Goal: Task Accomplishment & Management: Use online tool/utility

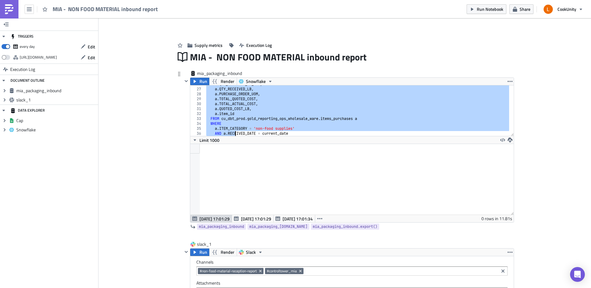
scroll to position [127, 0]
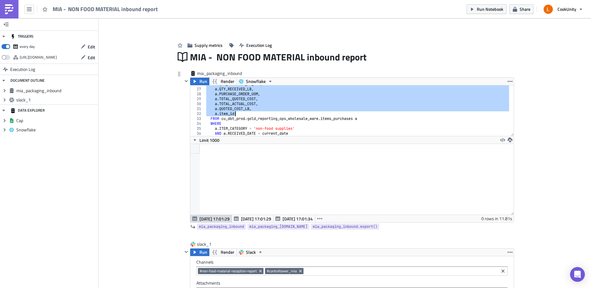
drag, startPoint x: 213, startPoint y: 119, endPoint x: 240, endPoint y: 115, distance: 28.0
click at [240, 115] on div "a . QTY_RECEIVED_PO_UOM , a . QTY_RECEIVED_LB , a . PURCHASE_ORDER_UOM , a . TO…" at bounding box center [357, 112] width 304 height 60
type textarea "a.item_id"
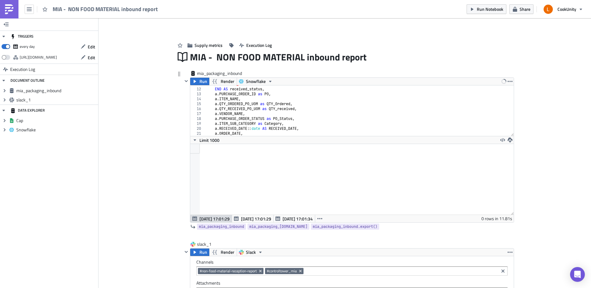
scroll to position [34, 0]
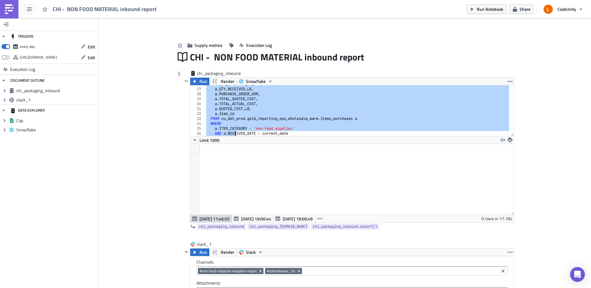
scroll to position [142, 0]
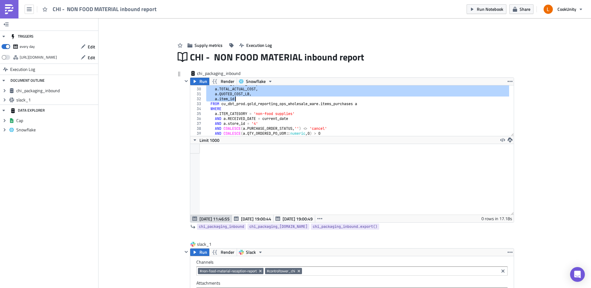
drag, startPoint x: 213, startPoint y: 111, endPoint x: 247, endPoint y: 99, distance: 36.1
click at [247, 99] on div "a . TOTAL_QUOTED_COST , a . TOTAL_ACTUAL_COST , a . QUOTED_COST_LB , a . item_i…" at bounding box center [357, 112] width 304 height 60
type textarea "a.item_id"
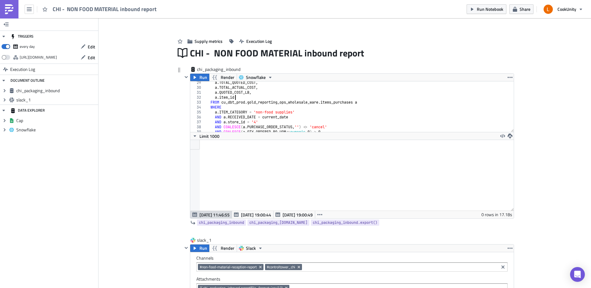
scroll to position [121, 0]
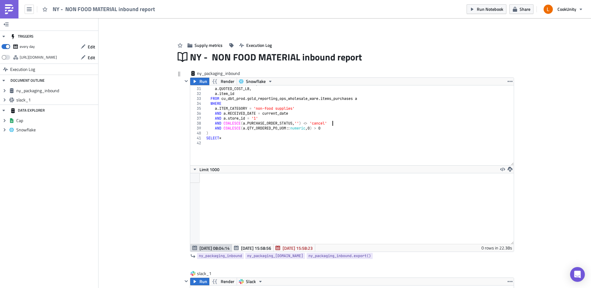
scroll to position [151, 0]
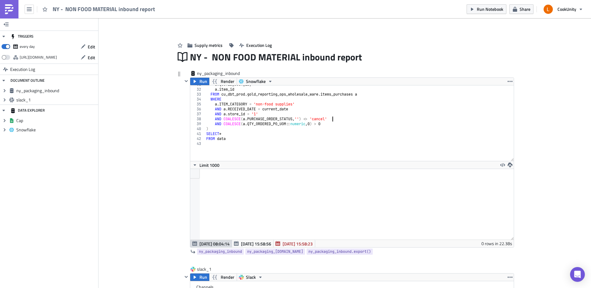
drag, startPoint x: 511, startPoint y: 135, endPoint x: 503, endPoint y: 159, distance: 25.8
click at [503, 159] on div "AND COALESCE(a.PURCHASE_ORDER_STATUS, '') <> 'cancel' 31 32 33 34 35 36 37 38 3…" at bounding box center [352, 122] width 324 height 75
click at [485, 193] on div at bounding box center [352, 204] width 324 height 71
drag, startPoint x: 508, startPoint y: 238, endPoint x: 507, endPoint y: 182, distance: 56.4
click at [507, 182] on div at bounding box center [352, 204] width 324 height 71
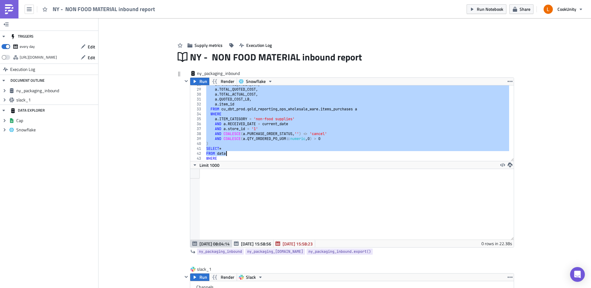
scroll to position [136, 0]
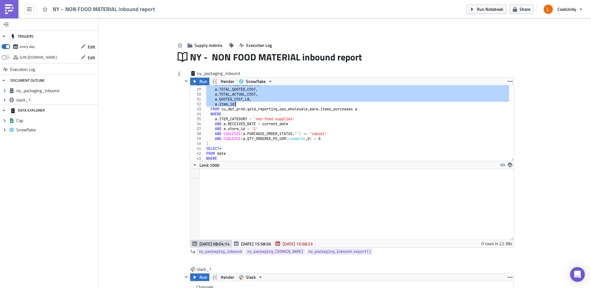
drag, startPoint x: 212, startPoint y: 106, endPoint x: 244, endPoint y: 105, distance: 31.1
click at [244, 105] on div "a . PURCHASE_ORDER_UOM , a . TOTAL_QUOTED_COST , a . TOTAL_ACTUAL_COST , a . QU…" at bounding box center [357, 124] width 304 height 85
paste textarea
type textarea "a.item_id"
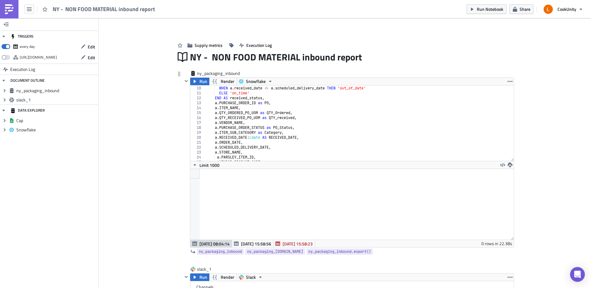
scroll to position [26, 0]
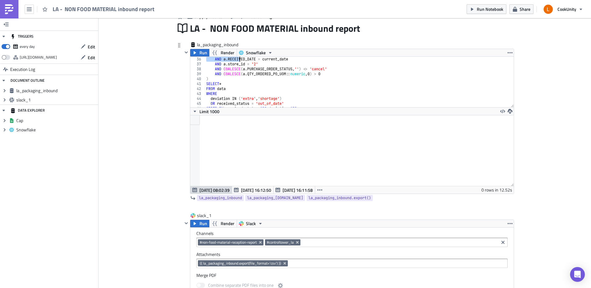
scroll to position [148, 0]
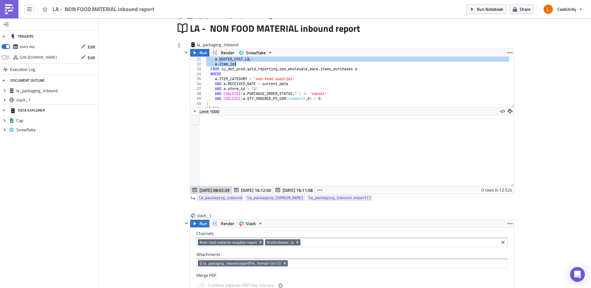
drag, startPoint x: 213, startPoint y: 67, endPoint x: 238, endPoint y: 64, distance: 25.3
click at [238, 64] on div "a . QUOTED_COST_LB , a . item_id FROM cu_dbt_prod . gold_reporting_ops_wholesal…" at bounding box center [357, 87] width 304 height 60
type textarea "a.item_id"
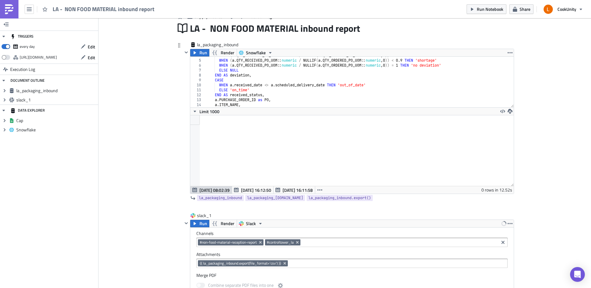
scroll to position [55, 0]
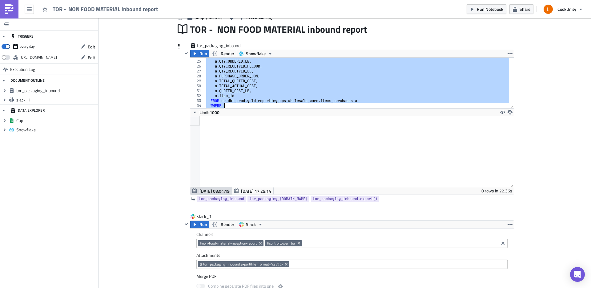
scroll to position [142, 0]
drag, startPoint x: 213, startPoint y: 86, endPoint x: 244, endPoint y: 105, distance: 36.0
click at [244, 107] on div "a . QTY_ORDERED_PO_UOM , a . QTY_ORDERED_LB , a . QTY_RECEIVED_PO_UOM , a . QTY…" at bounding box center [357, 84] width 304 height 60
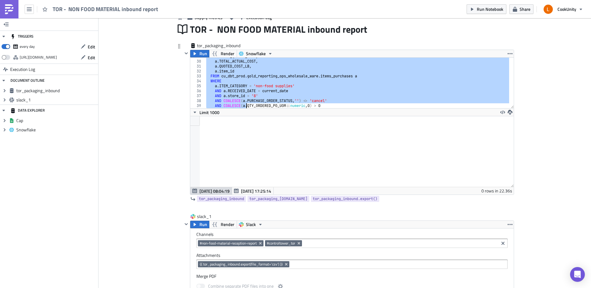
click at [244, 96] on div "a . TOTAL_QUOTED_COST , a . TOTAL_ACTUAL_COST , a . QUOTED_COST_LB , a . item_i…" at bounding box center [357, 84] width 304 height 60
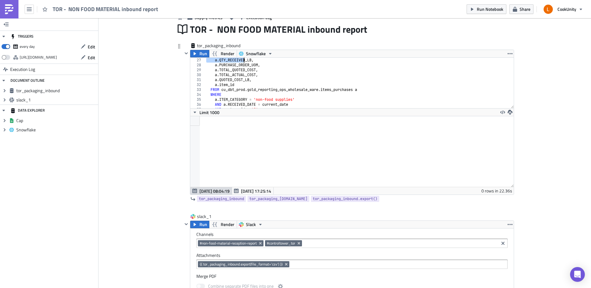
scroll to position [123, 0]
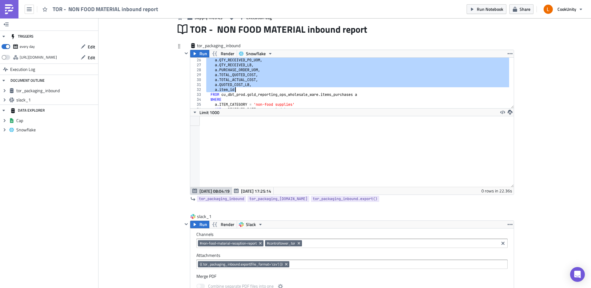
drag, startPoint x: 213, startPoint y: 83, endPoint x: 238, endPoint y: 88, distance: 25.5
click at [238, 88] on div "a . QTY_RECEIVED_PO_UOM , a . QTY_RECEIVED_LB , a . PURCHASE_ORDER_UOM , a . TO…" at bounding box center [357, 88] width 304 height 60
paste textarea
type textarea "a.item_id"
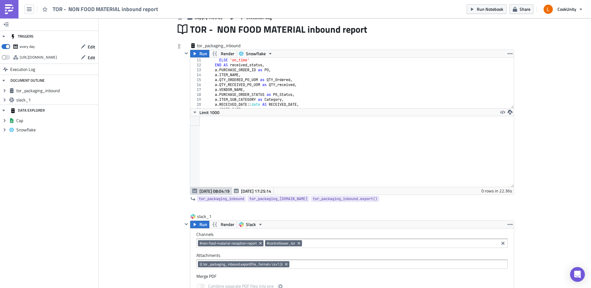
scroll to position [49, 0]
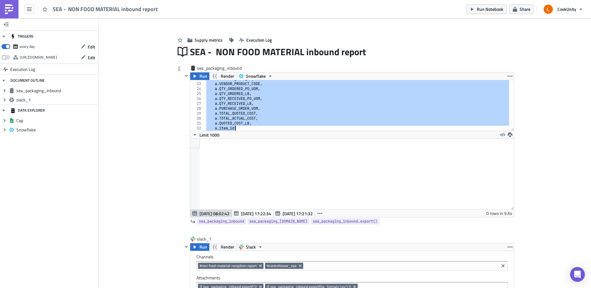
scroll to position [107, 0]
drag, startPoint x: 212, startPoint y: 95, endPoint x: 238, endPoint y: 126, distance: 39.8
click at [238, 126] on div "a . PARSLEY_ITEM_ID , a . VENDOR_PRODUCT_CODE , a . QTY_ORDERED_PO_UOM , a . QT…" at bounding box center [357, 106] width 304 height 60
type textarea "a.item_id"
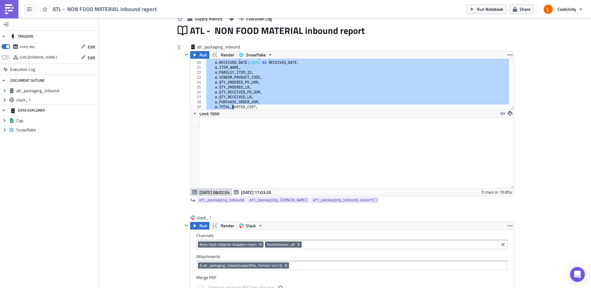
scroll to position [107, 0]
drag, startPoint x: 213, startPoint y: 87, endPoint x: 235, endPoint y: 105, distance: 27.8
click at [235, 105] on div "a . PARSLEY_ITEM_ID , a . VENDOR_PRODUCT_CODE , a . QTY_ORDERED_PO_UOM , a . QT…" at bounding box center [357, 85] width 304 height 60
type textarea "a.item_id"
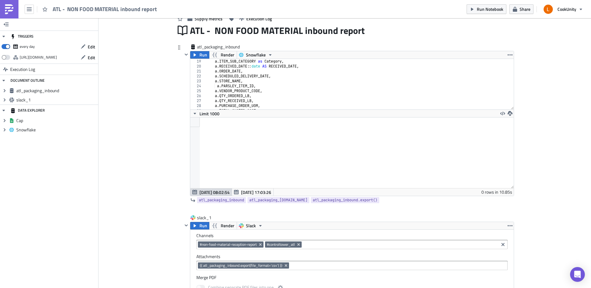
scroll to position [70, 0]
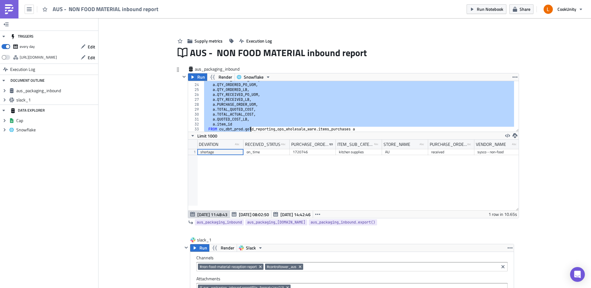
scroll to position [112, 0]
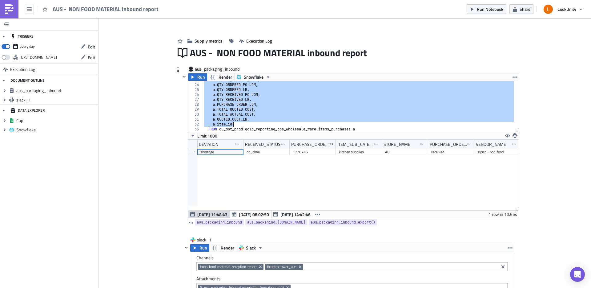
drag, startPoint x: 211, startPoint y: 110, endPoint x: 248, endPoint y: 123, distance: 38.7
click at [248, 123] on div "a . VENDOR_PRODUCT_CODE , a . QTY_ORDERED_PO_UOM , a . QTY_ORDERED_LB , a . QTY…" at bounding box center [358, 107] width 311 height 60
paste textarea
type textarea "a.item_id"
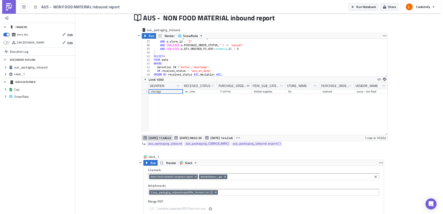
scroll to position [34, 0]
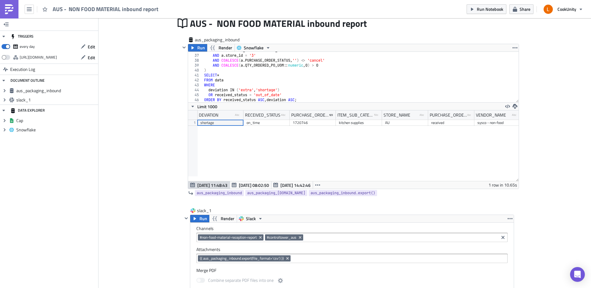
click at [156, 109] on div "Add Image Supply metrics Execution Log AUS - NON FOOD MATERIAL inbound report a…" at bounding box center [345, 277] width 493 height 584
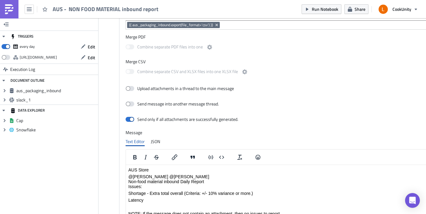
scroll to position [286, 0]
